Goal: Task Accomplishment & Management: Manage account settings

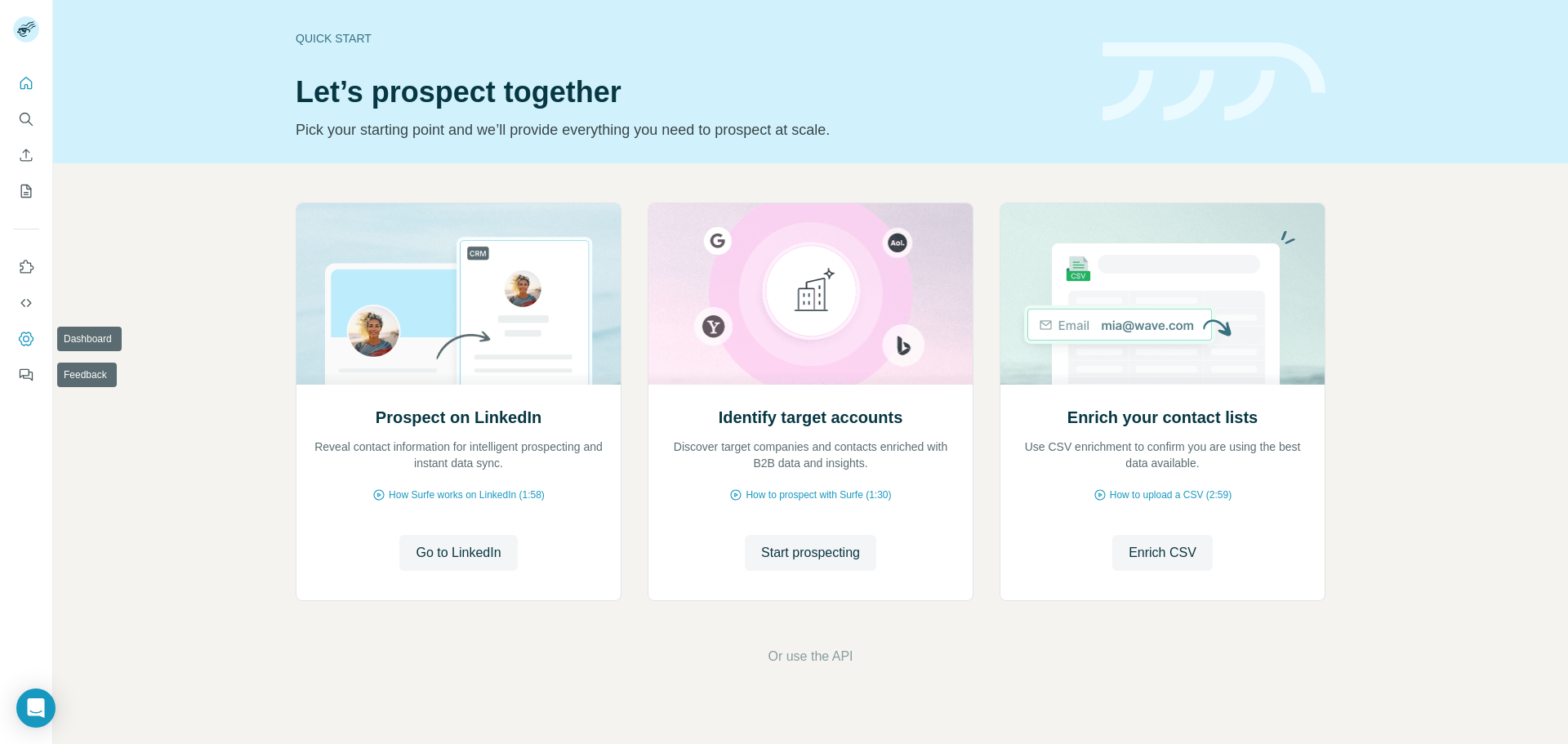
click at [34, 341] on icon "Dashboard" at bounding box center [25, 338] width 16 height 16
click at [29, 339] on icon "Dashboard" at bounding box center [26, 339] width 7 height 7
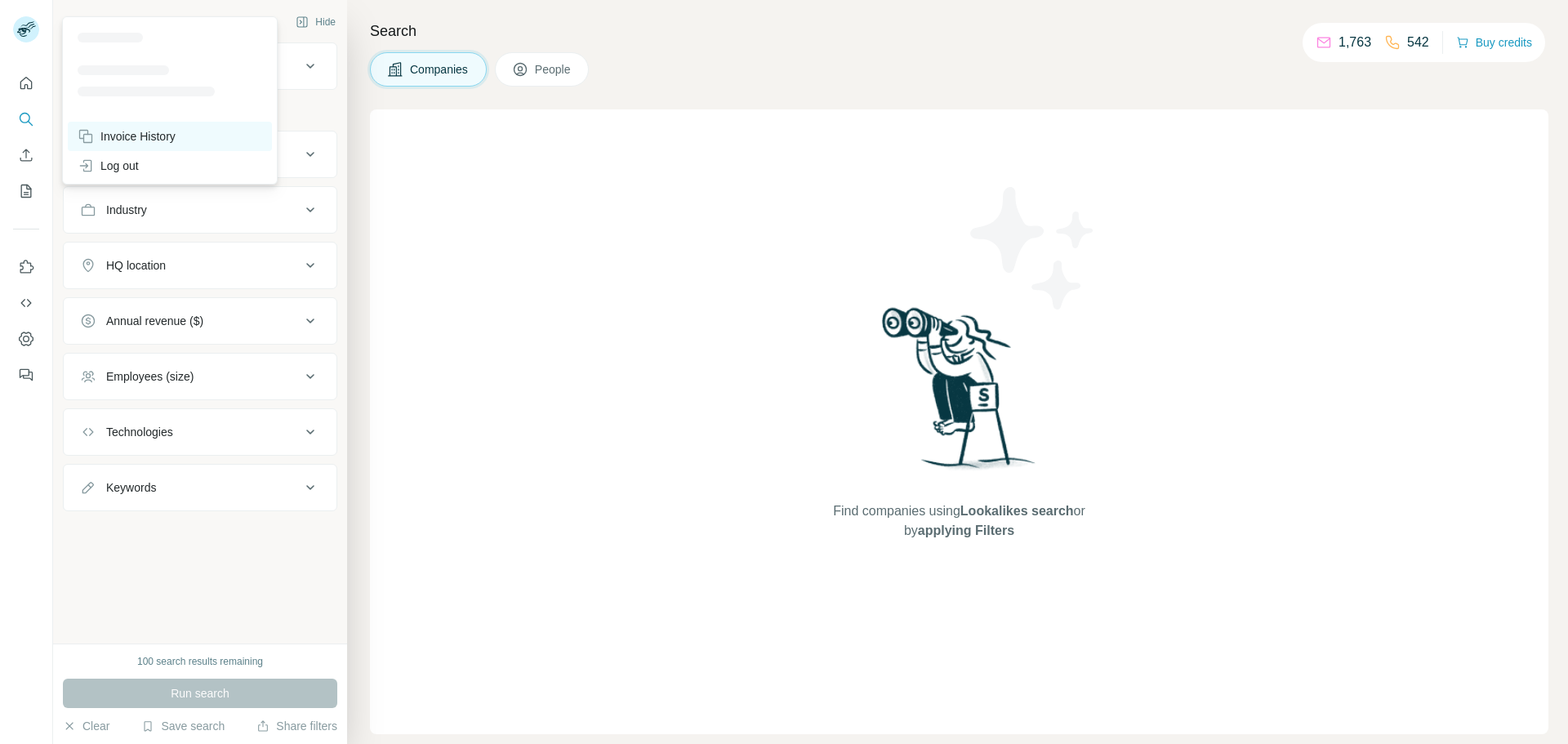
click at [114, 134] on div "Invoice History" at bounding box center [127, 136] width 98 height 16
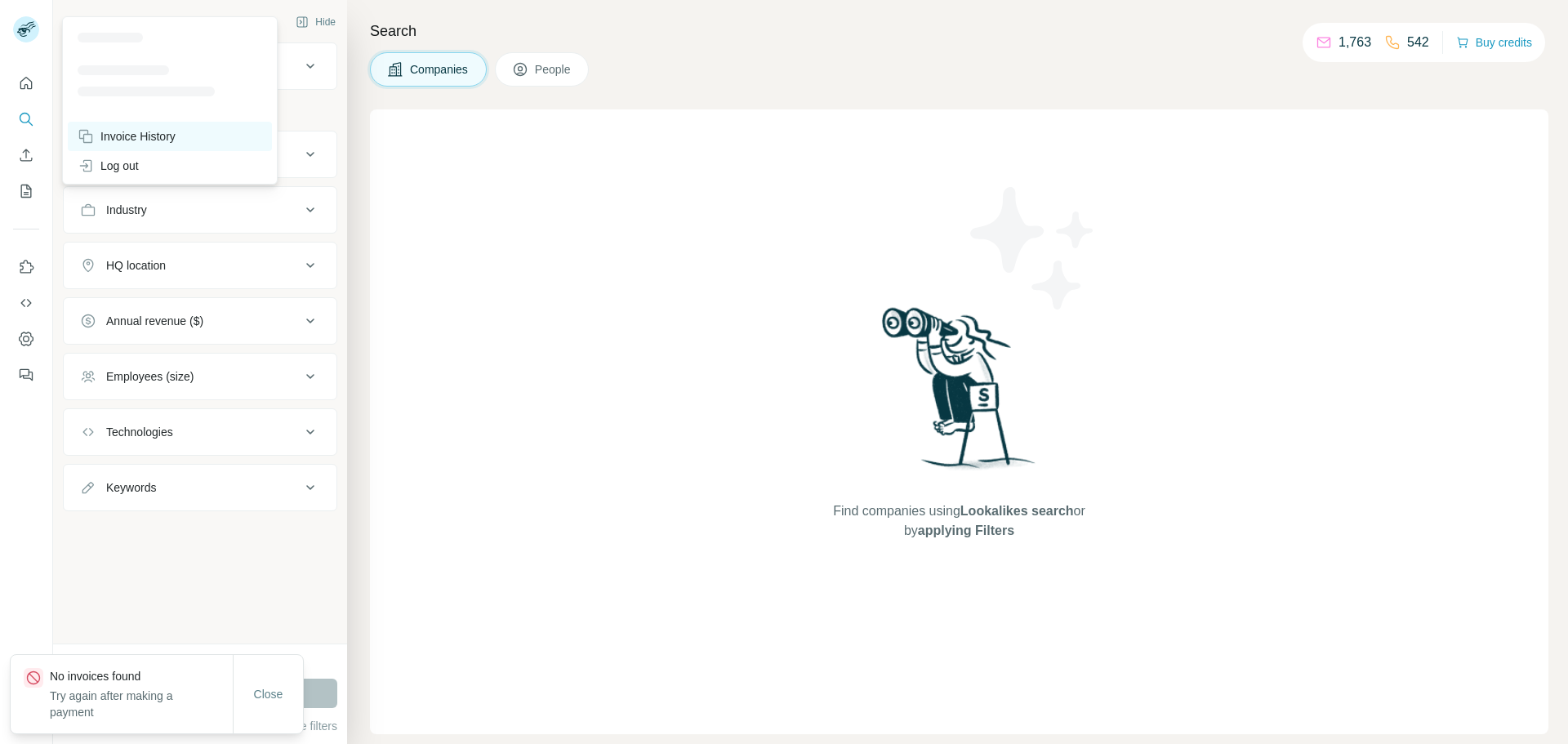
click at [127, 138] on div "Invoice History" at bounding box center [127, 136] width 98 height 16
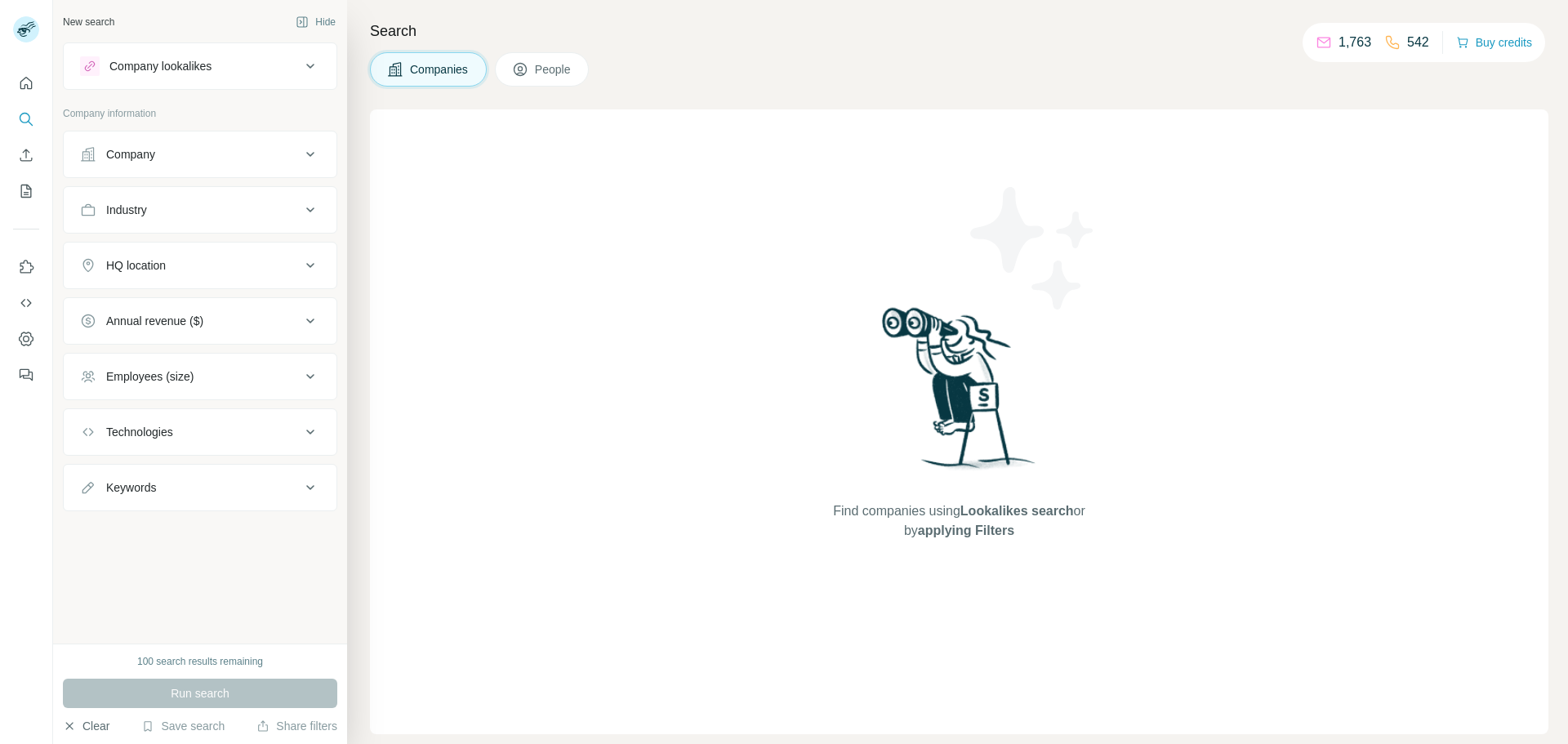
click at [77, 724] on button "Clear" at bounding box center [86, 725] width 47 height 16
